Goal: Information Seeking & Learning: Learn about a topic

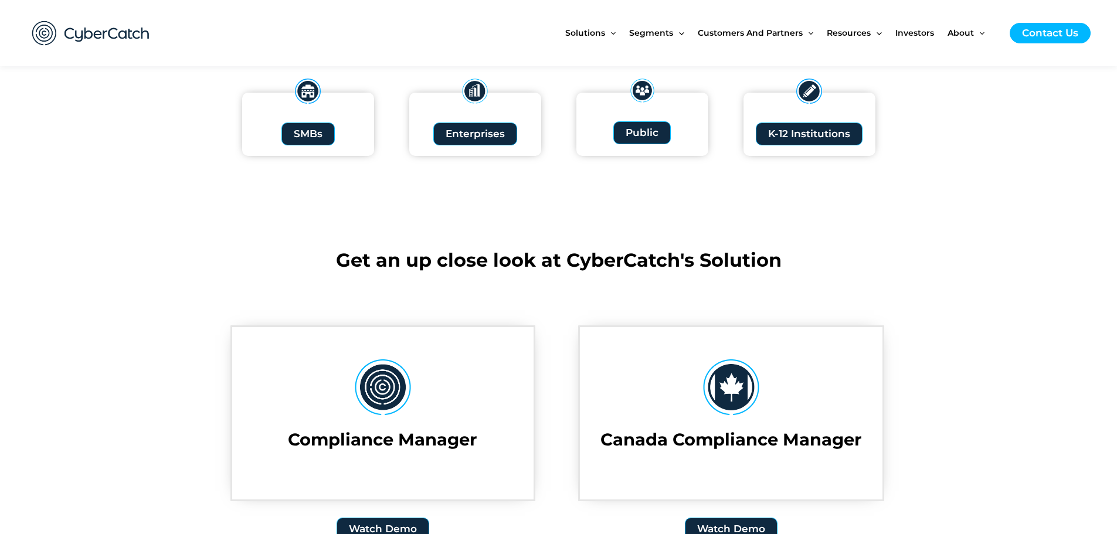
scroll to position [1466, 0]
click at [917, 30] on span "Investors" at bounding box center [914, 32] width 39 height 49
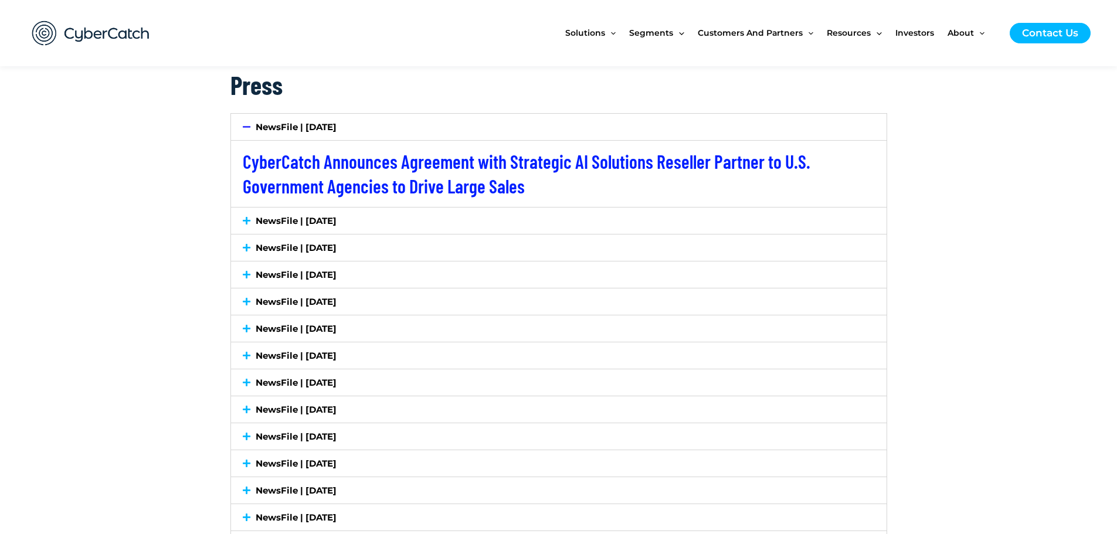
scroll to position [1759, 0]
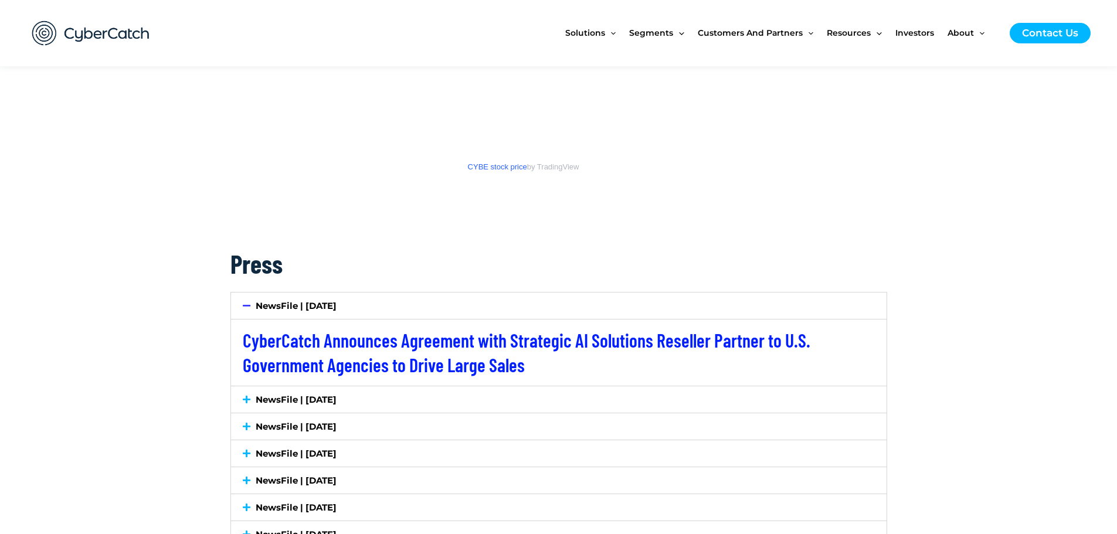
click at [247, 400] on icon at bounding box center [247, 399] width 8 height 9
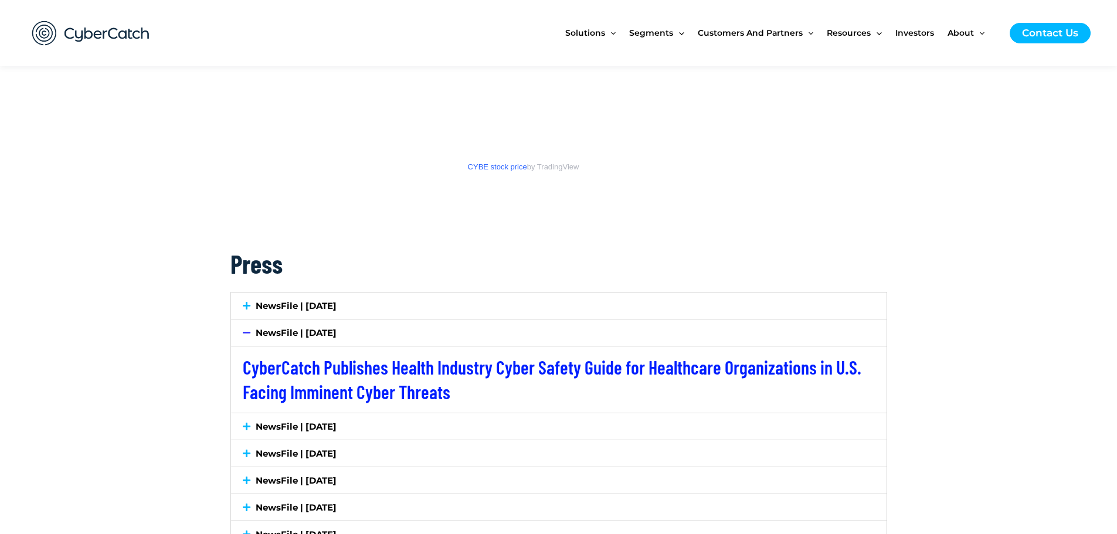
click at [246, 424] on icon at bounding box center [247, 426] width 8 height 9
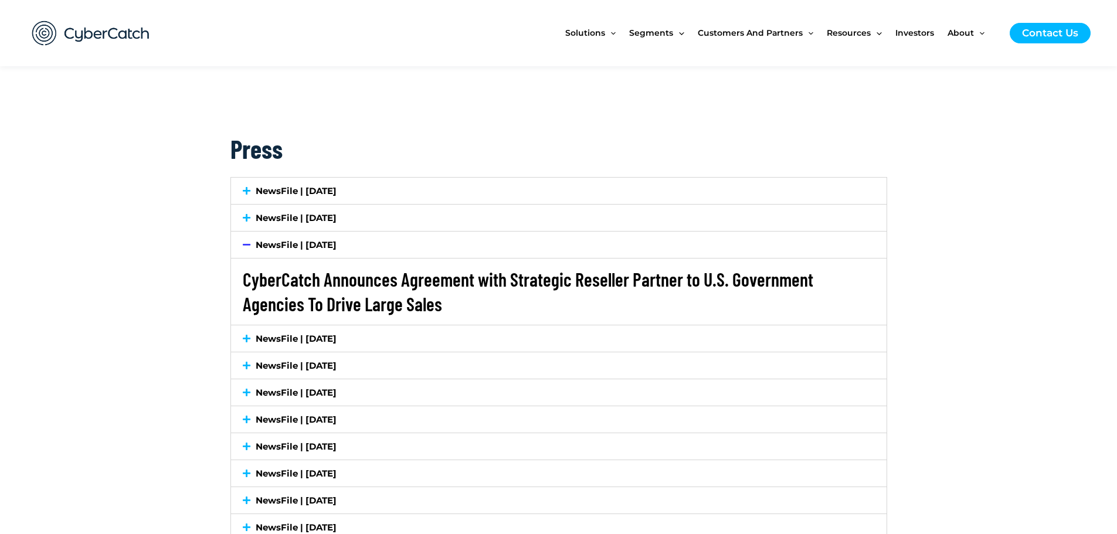
scroll to position [1876, 0]
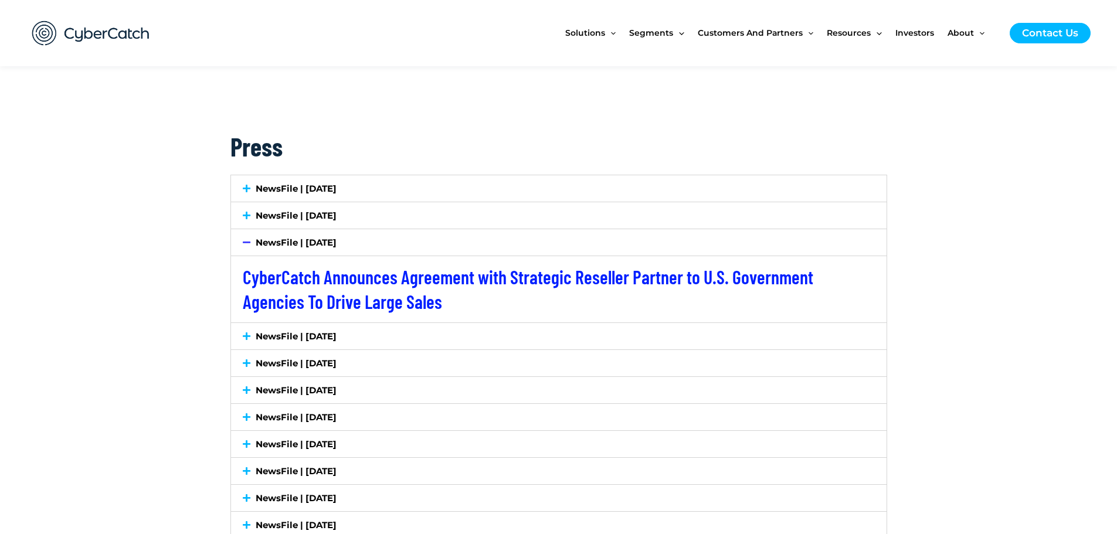
click at [244, 341] on icon at bounding box center [247, 336] width 8 height 9
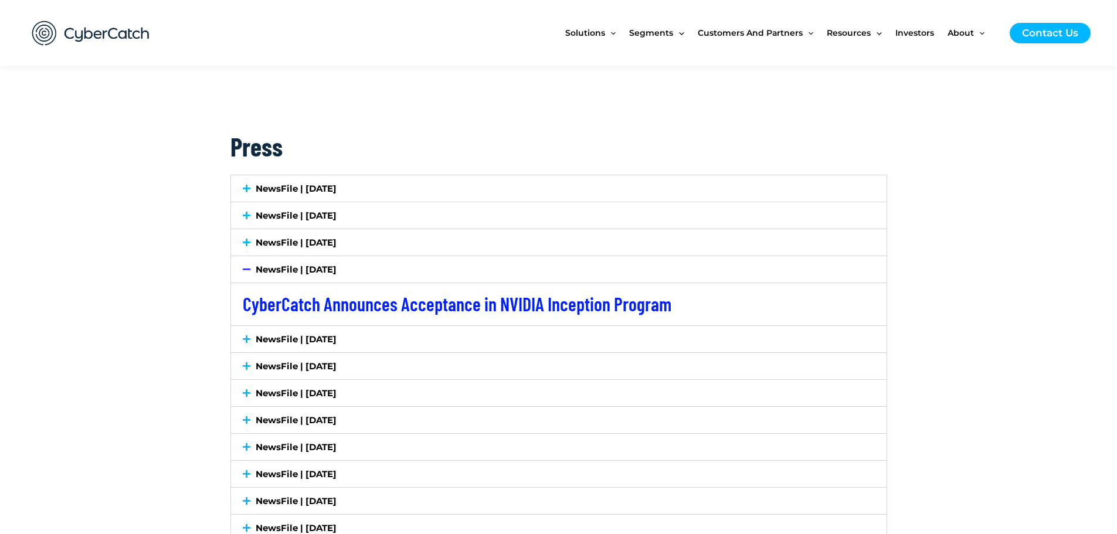
click at [247, 343] on icon at bounding box center [247, 339] width 8 height 9
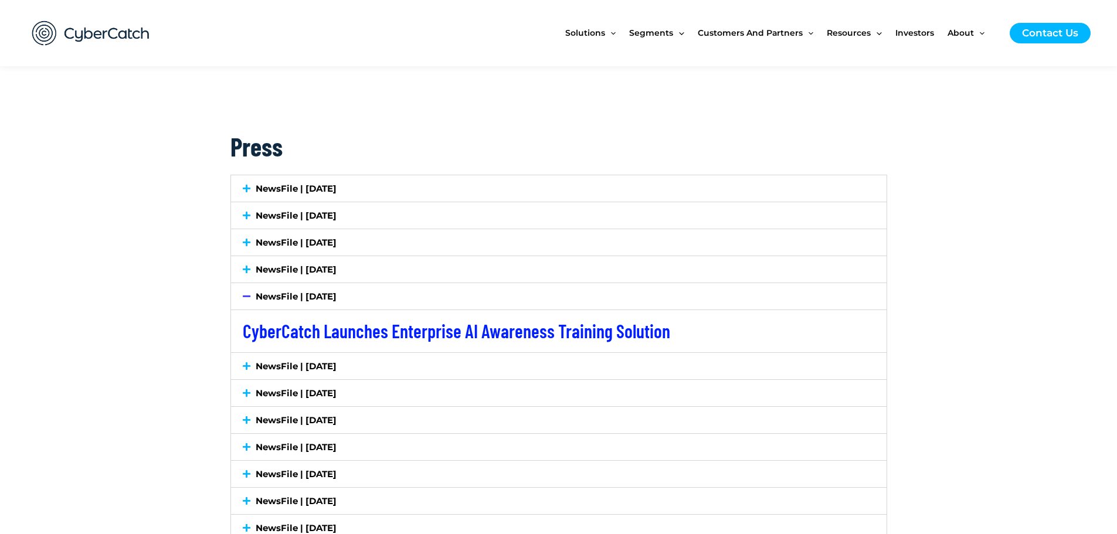
click at [251, 366] on span at bounding box center [249, 366] width 13 height 9
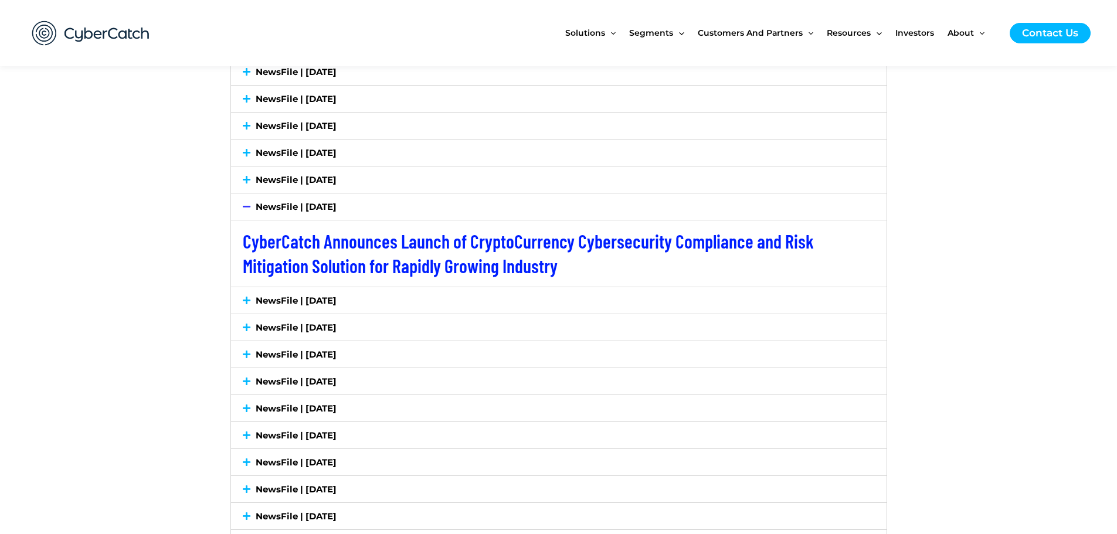
scroll to position [1993, 0]
click at [244, 304] on icon at bounding box center [247, 299] width 8 height 9
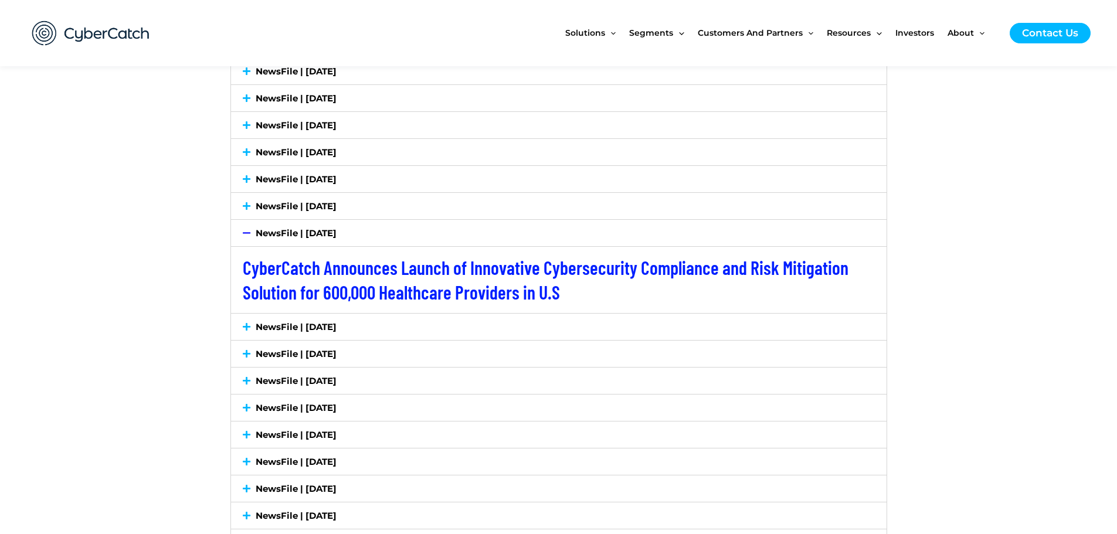
click at [246, 335] on div "NewsFile | May 8, 2025" at bounding box center [558, 327] width 655 height 26
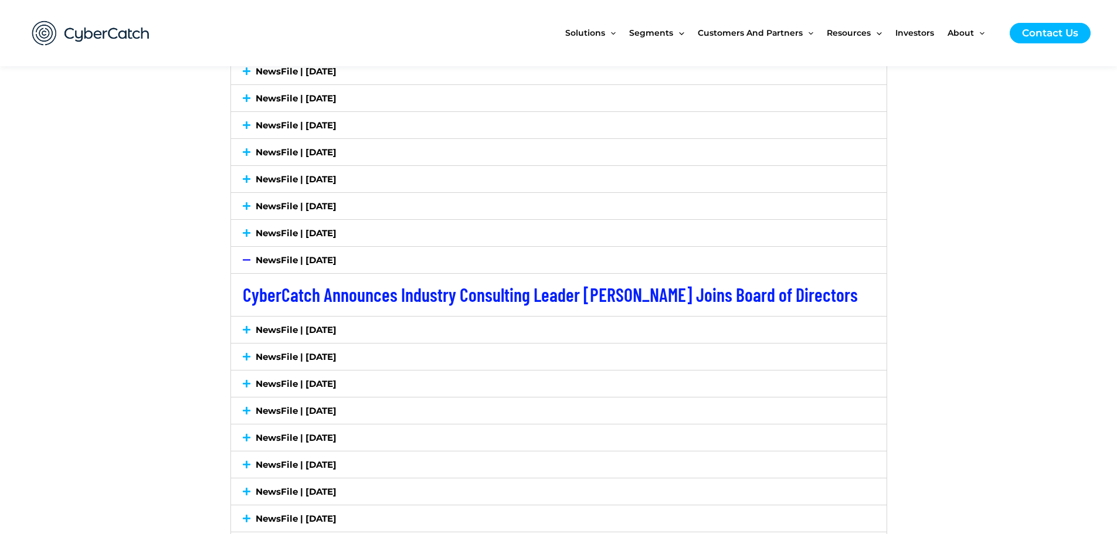
click at [246, 339] on div "NewsFile | May 1, 2025" at bounding box center [558, 330] width 655 height 26
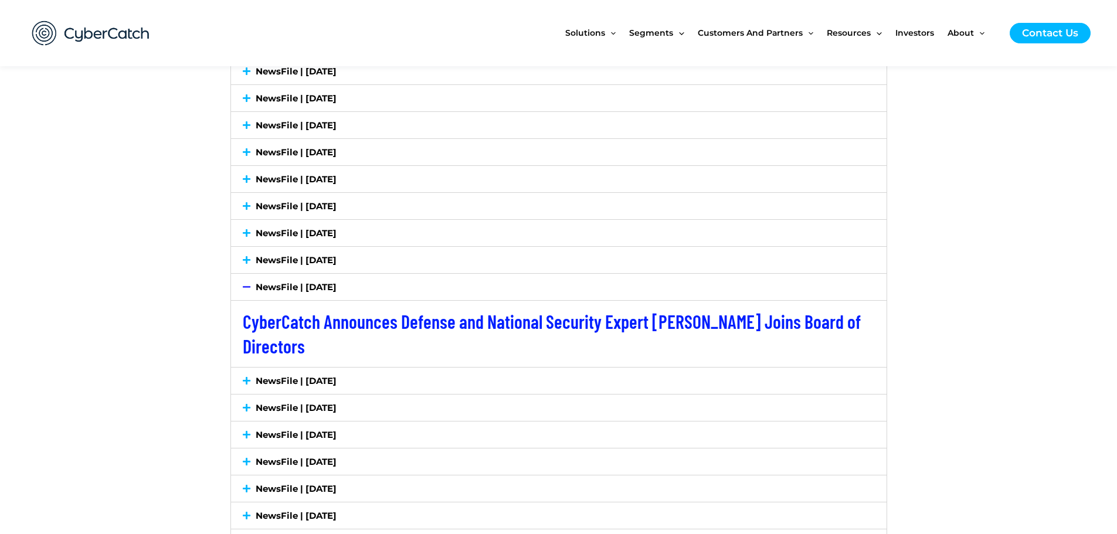
click at [245, 379] on icon at bounding box center [247, 380] width 8 height 9
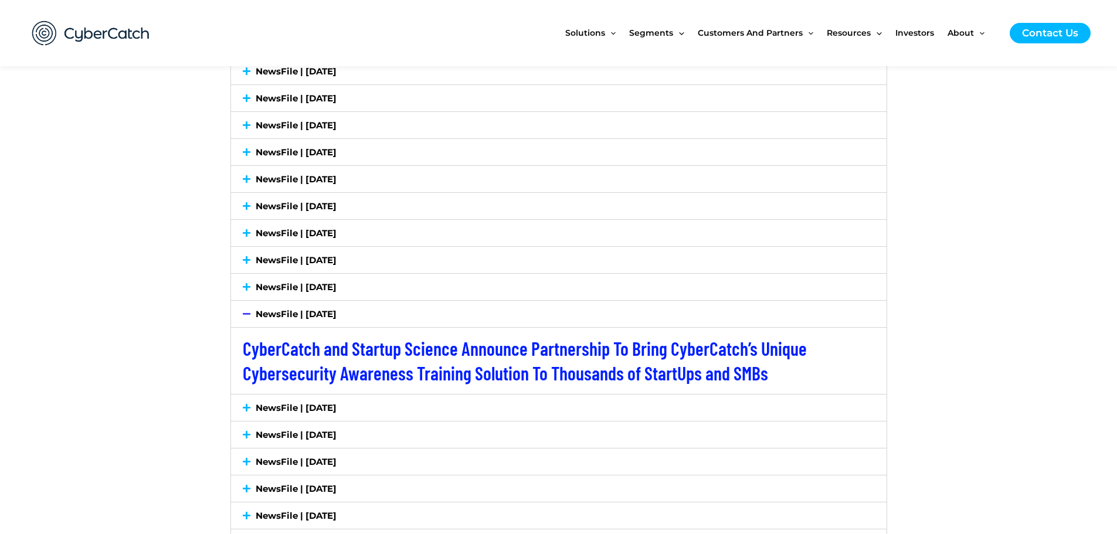
click at [246, 413] on div "NewsFile | March 31, 2025" at bounding box center [558, 408] width 655 height 26
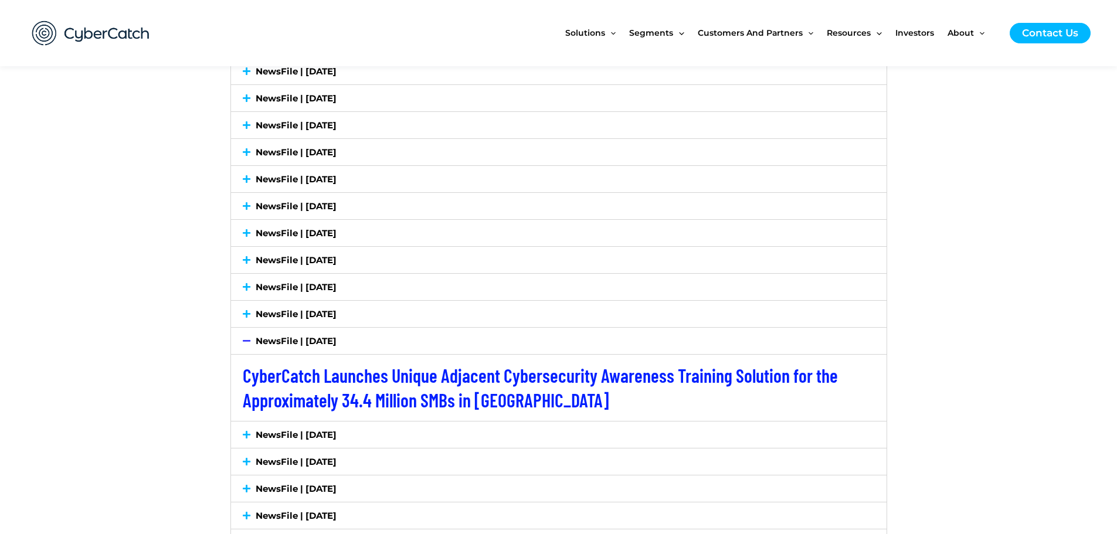
click at [248, 437] on icon at bounding box center [247, 434] width 8 height 9
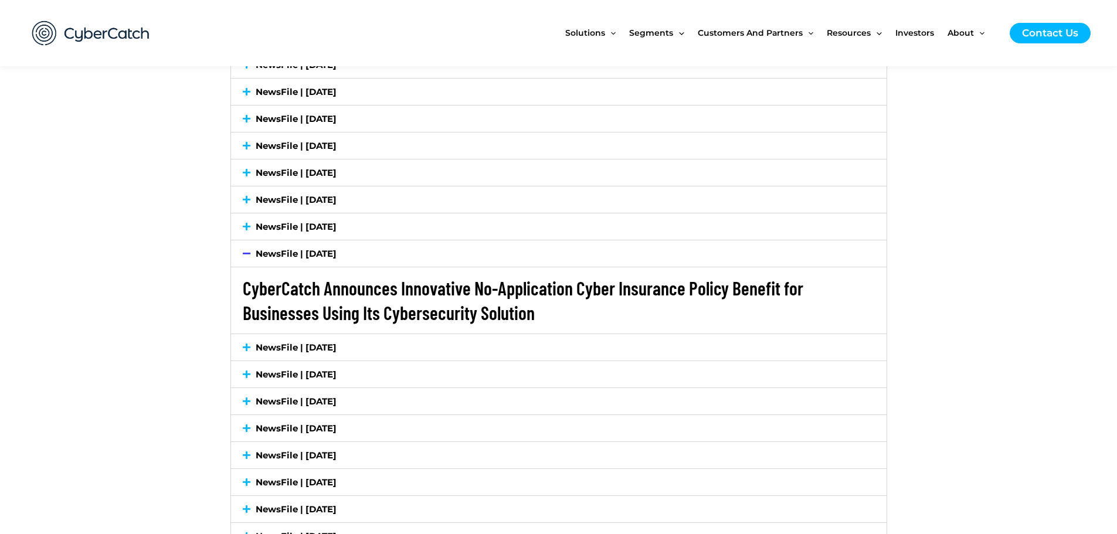
scroll to position [2110, 0]
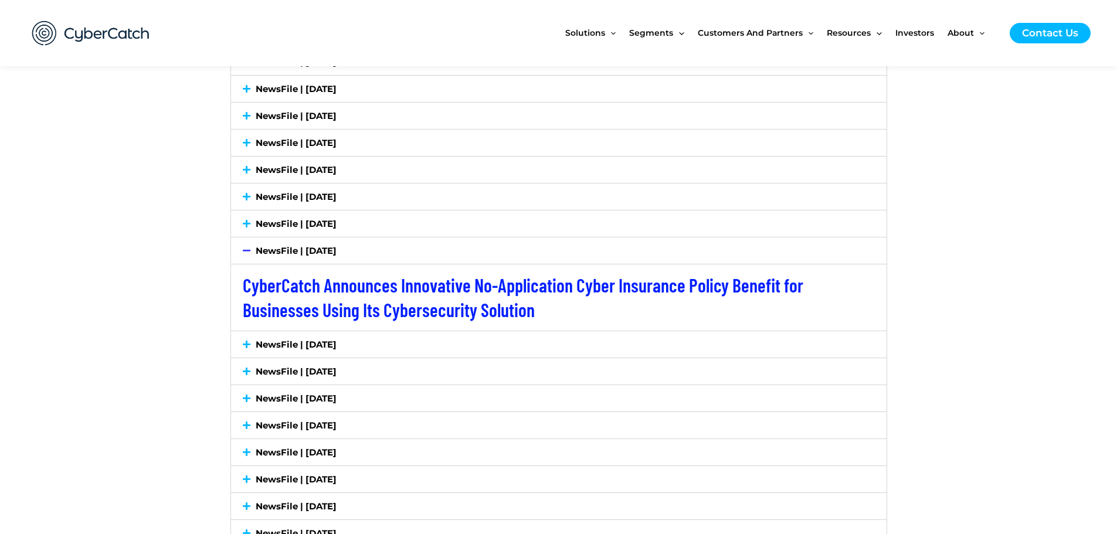
click at [244, 349] on icon at bounding box center [247, 344] width 8 height 9
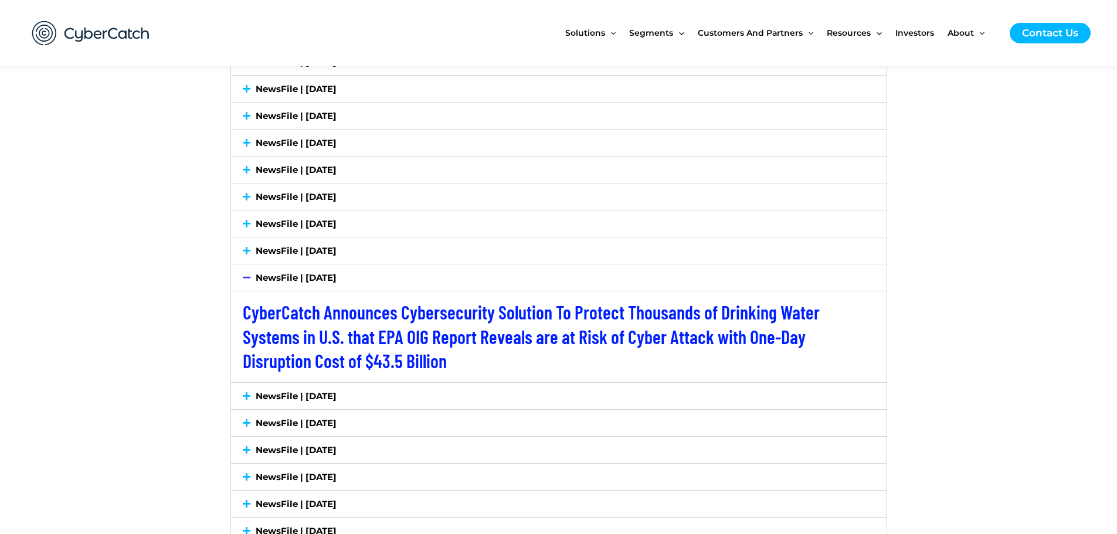
click at [252, 395] on span at bounding box center [249, 396] width 13 height 9
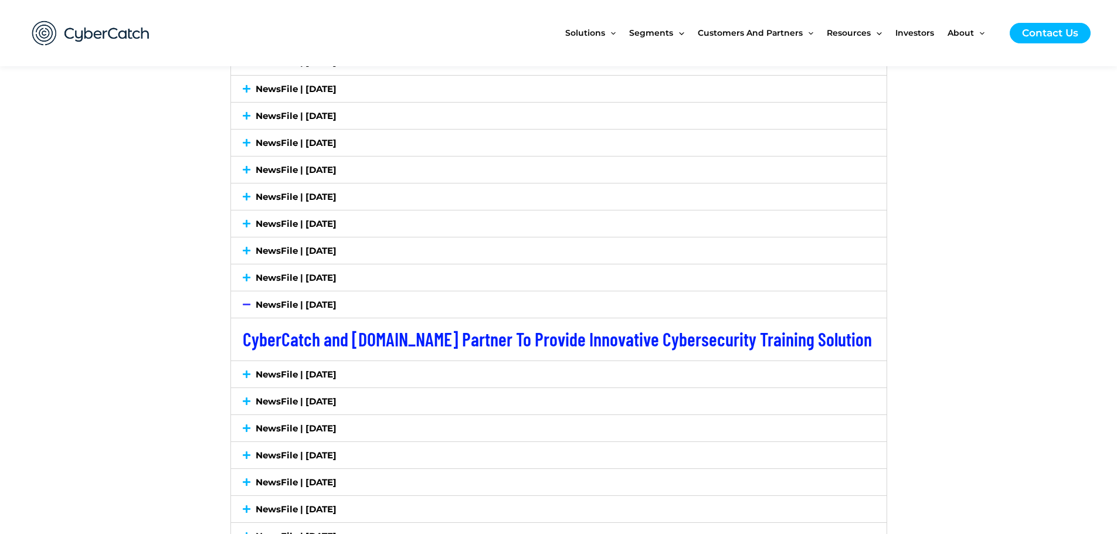
click at [243, 375] on icon at bounding box center [247, 374] width 8 height 9
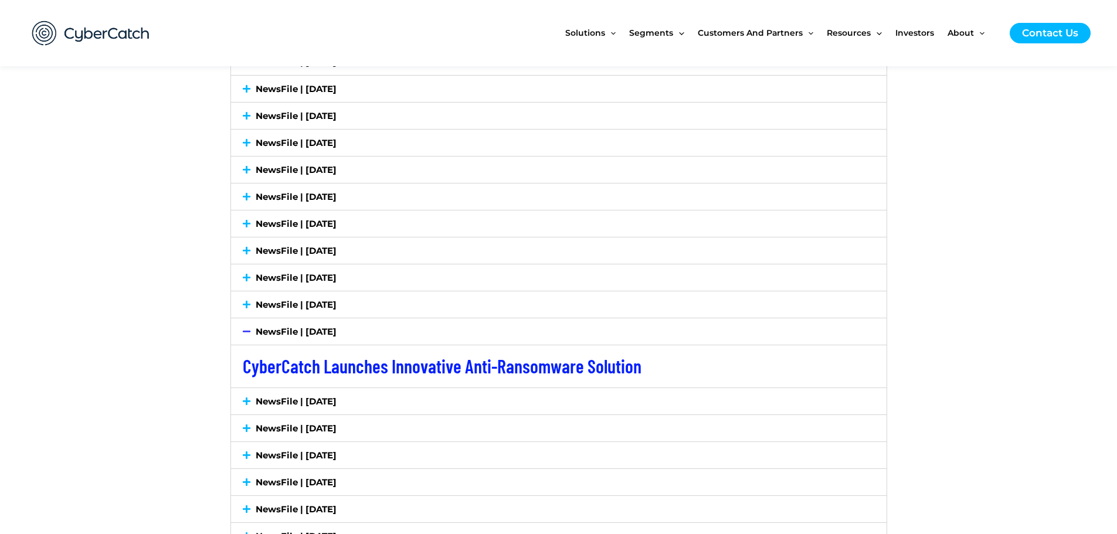
click at [248, 402] on icon at bounding box center [247, 401] width 8 height 9
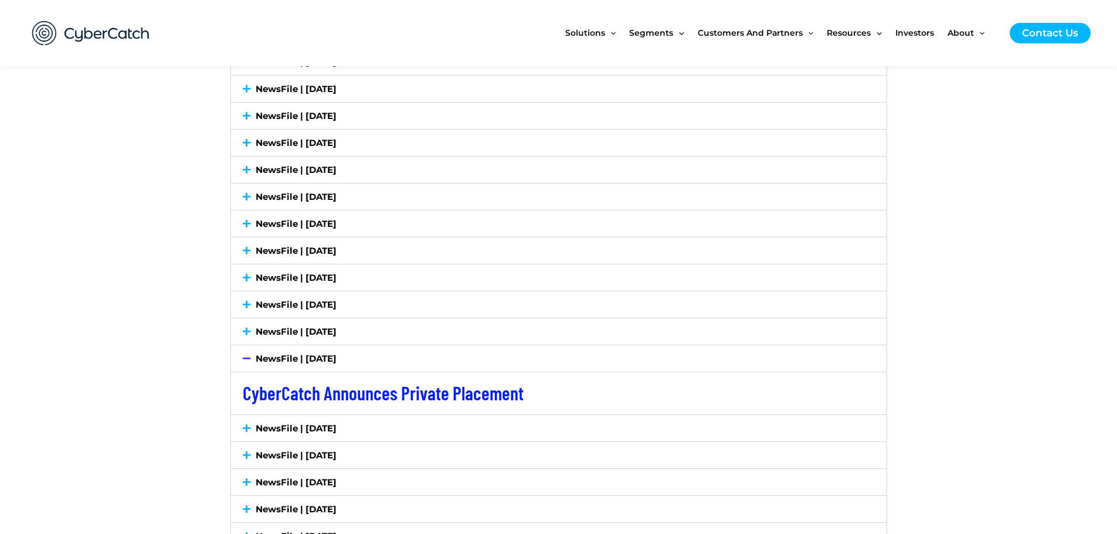
click at [250, 425] on span at bounding box center [249, 428] width 13 height 9
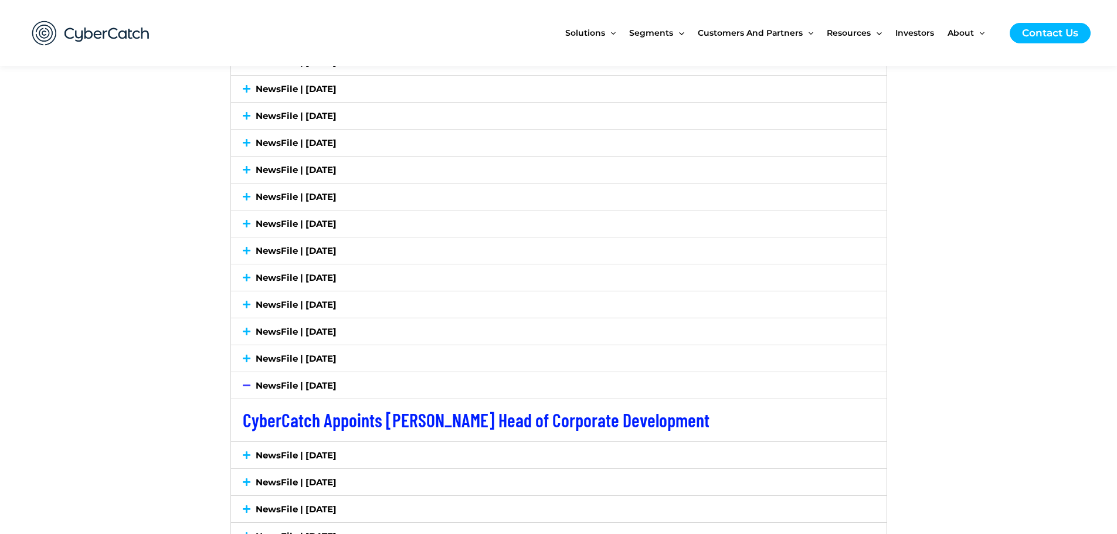
click at [247, 386] on icon at bounding box center [247, 385] width 8 height 9
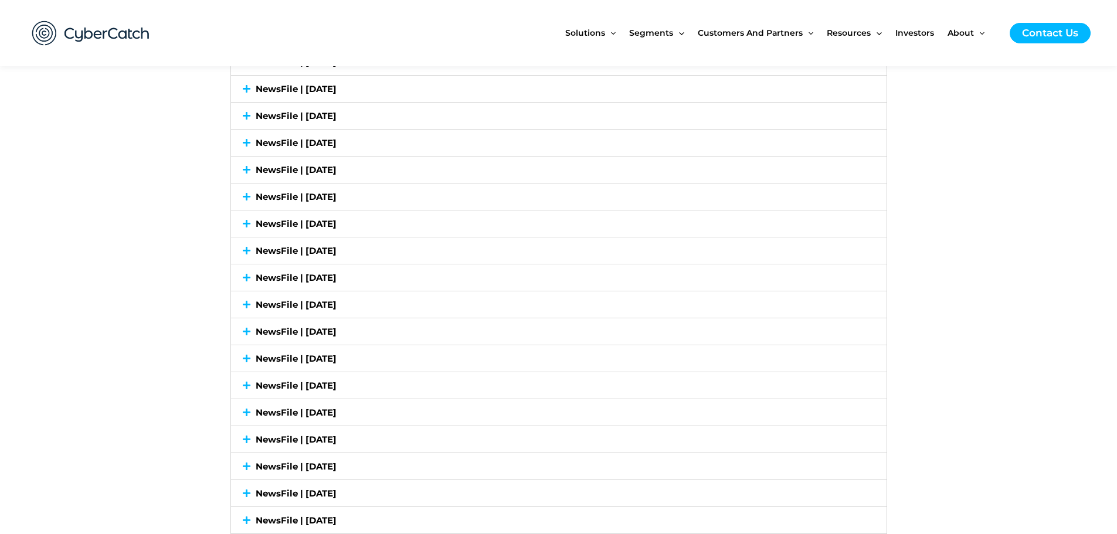
click at [247, 363] on div "NewsFile | September 6, 2024" at bounding box center [558, 358] width 655 height 26
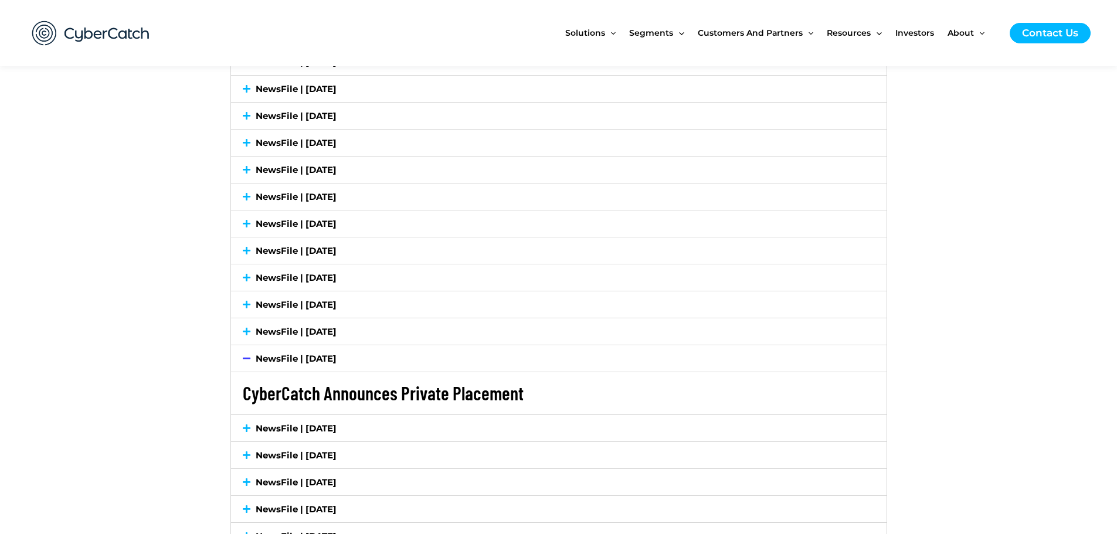
click at [263, 395] on link "CyberCatch Announces Private Placement" at bounding box center [383, 393] width 281 height 22
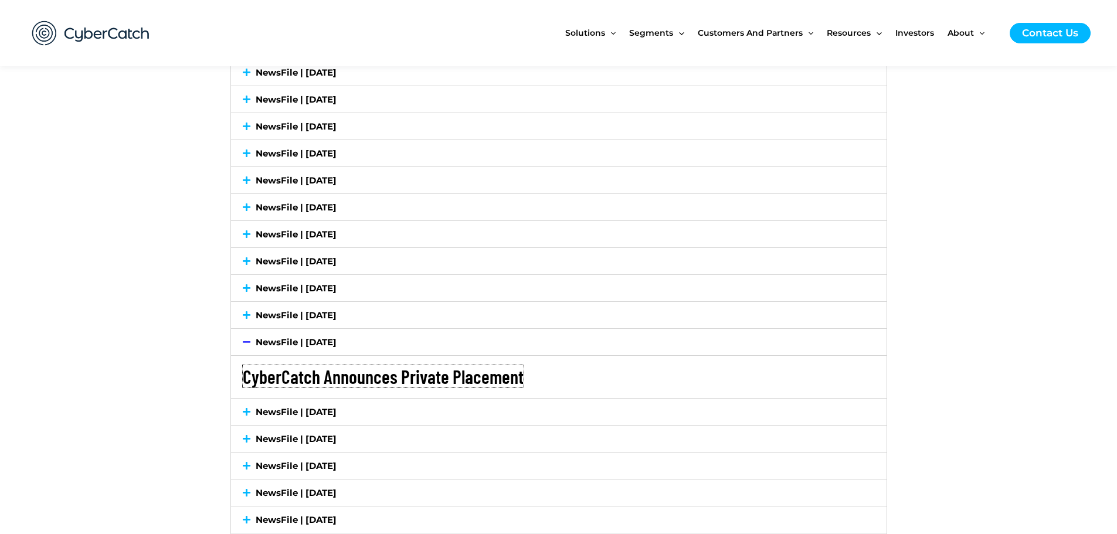
scroll to position [2345, 0]
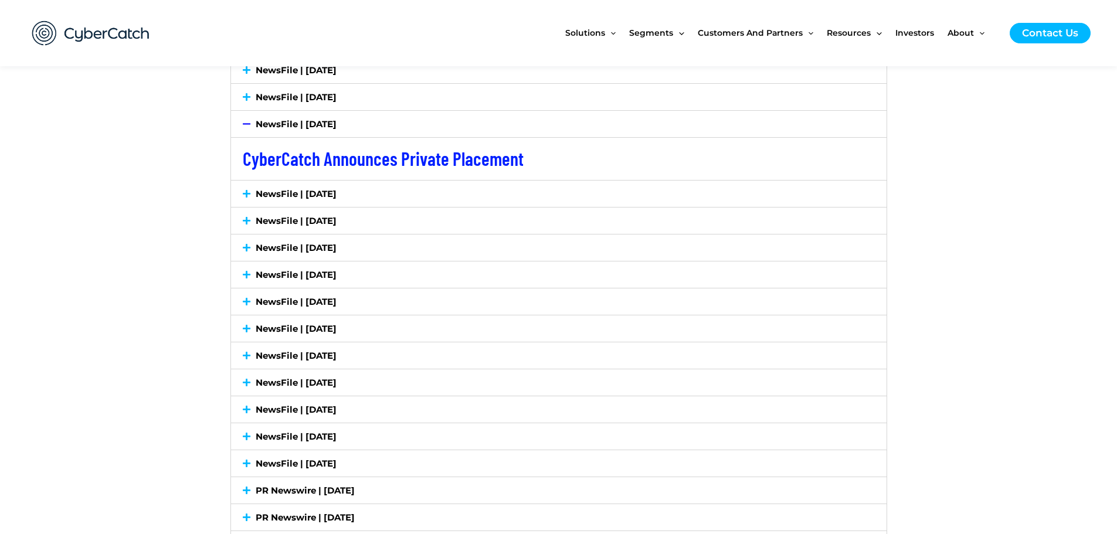
click at [336, 192] on link "NewsFile | September 4, 2024" at bounding box center [296, 193] width 81 height 11
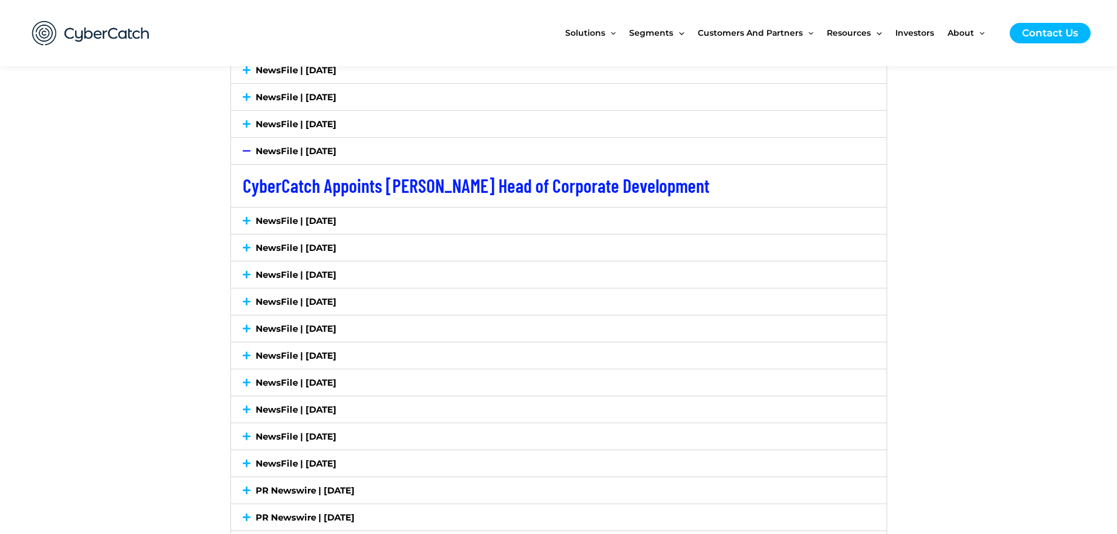
click at [372, 208] on div "NewsFile | September 3, 2024" at bounding box center [558, 221] width 655 height 26
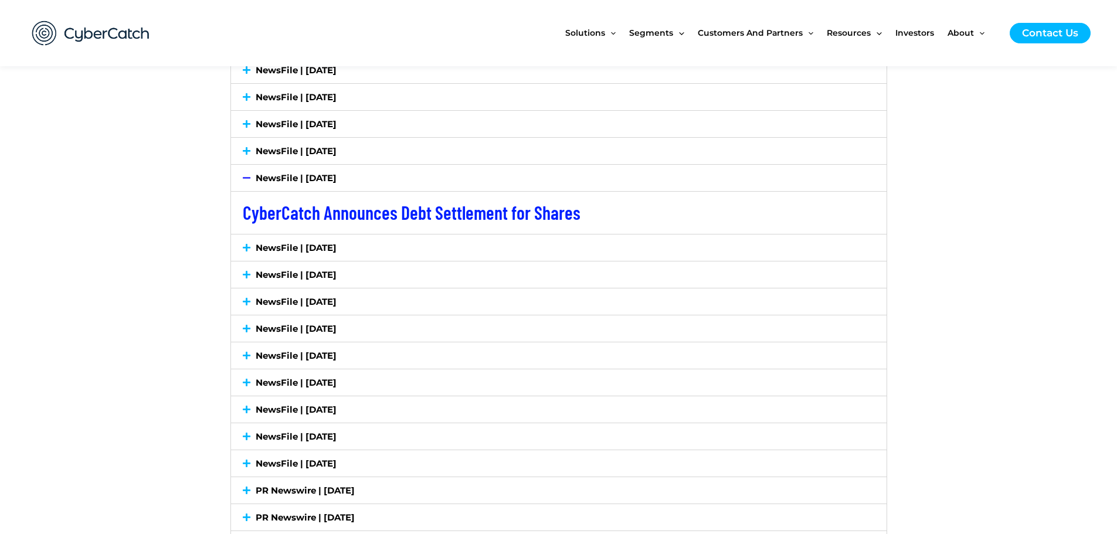
click at [336, 246] on link "NewsFile | August 8, 2024" at bounding box center [296, 247] width 81 height 11
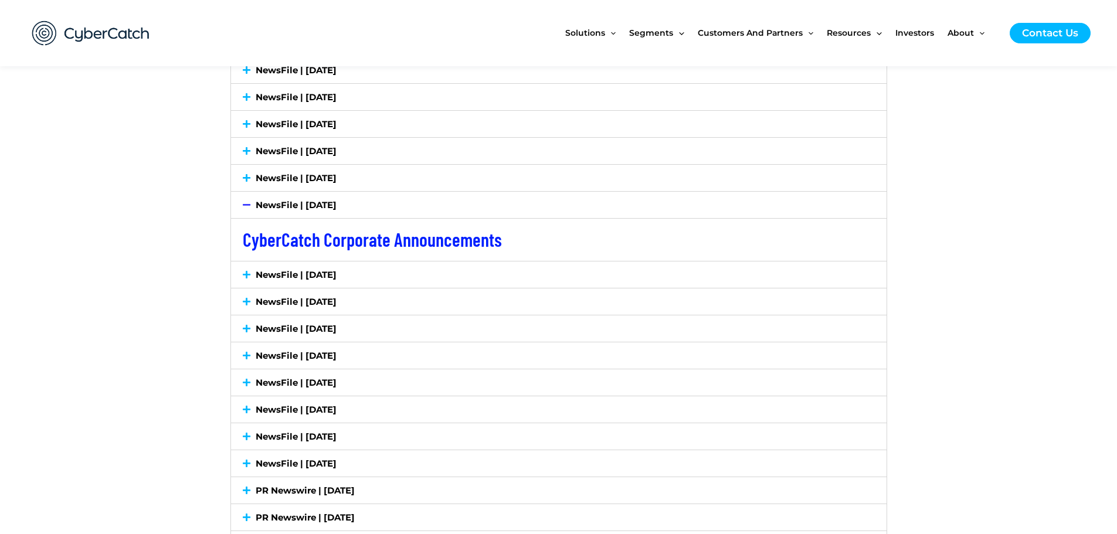
click at [336, 180] on link "NewsFile | September 3, 2024" at bounding box center [296, 177] width 81 height 11
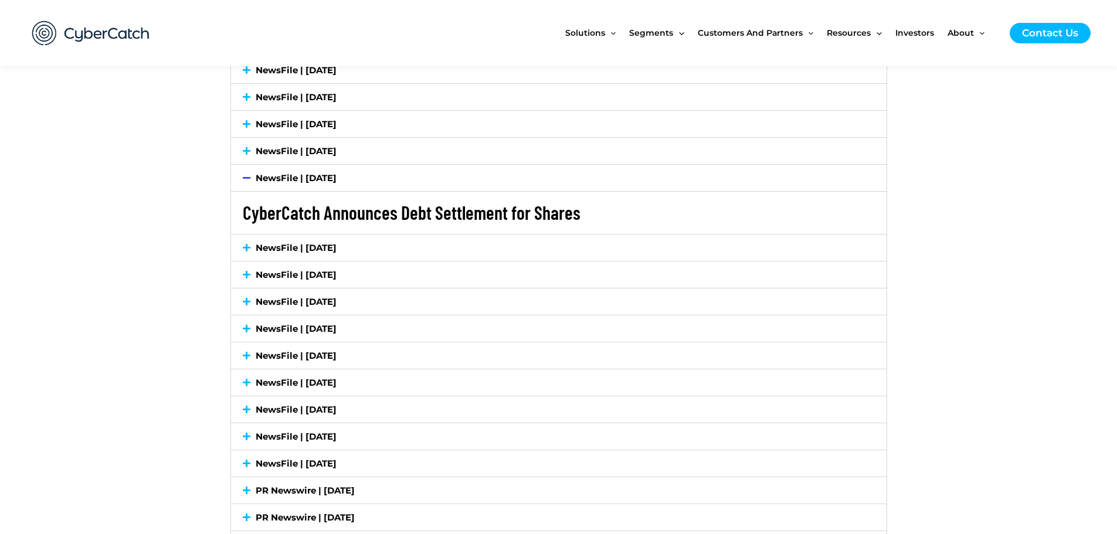
click at [370, 219] on link "CyberCatch Announces Debt Settlement for Shares" at bounding box center [412, 212] width 338 height 22
